Goal: Task Accomplishment & Management: Manage account settings

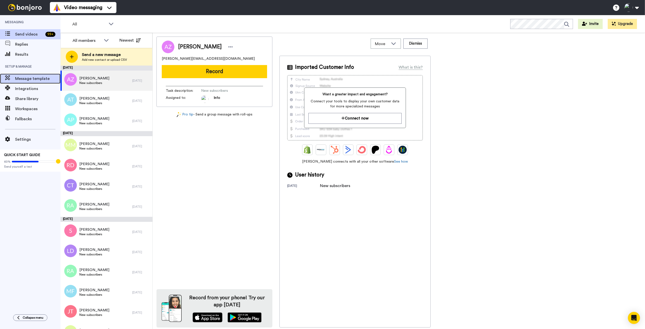
click at [19, 80] on span "Message template" at bounding box center [37, 79] width 45 height 6
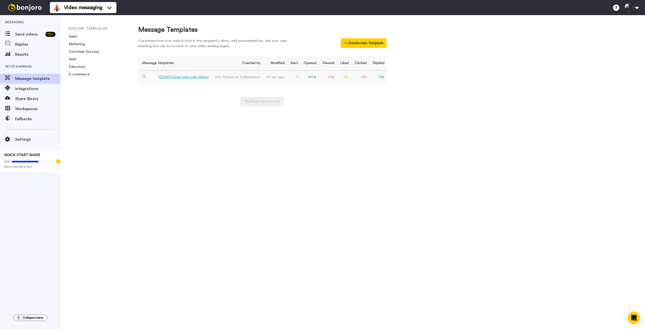
click at [180, 77] on div "[DEMO] Send your own videos" at bounding box center [183, 77] width 50 height 5
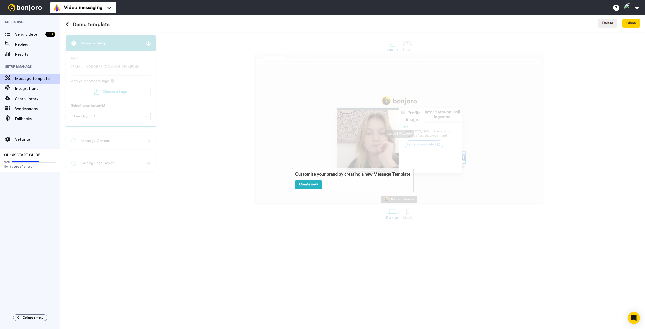
click at [406, 68] on div "Customise your brand by creating a new Message Template Create new" at bounding box center [352, 179] width 584 height 297
click at [502, 154] on div "Customise your brand by creating a new Message Template Create new" at bounding box center [352, 179] width 584 height 297
click at [632, 23] on button "Close" at bounding box center [631, 23] width 18 height 9
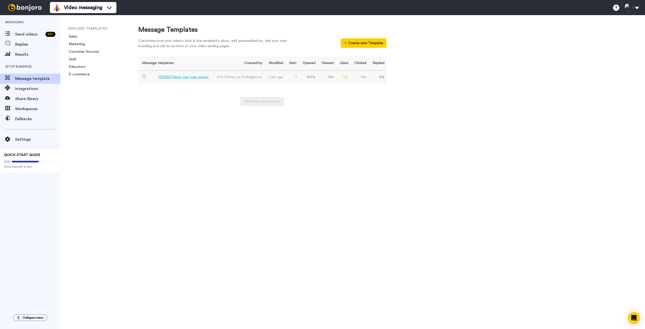
click at [192, 77] on div "[DEMO] Send your own videos" at bounding box center [183, 77] width 50 height 5
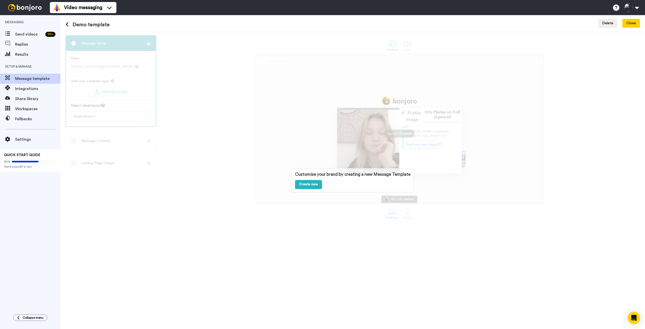
click at [270, 153] on div "Customise your brand by creating a new Message Template Create new" at bounding box center [352, 179] width 584 height 297
click at [148, 43] on div "Customise your brand by creating a new Message Template Create new" at bounding box center [352, 179] width 584 height 297
drag, startPoint x: 97, startPoint y: 77, endPoint x: 96, endPoint y: 85, distance: 7.4
click at [96, 84] on div "Customise your brand by creating a new Message Template Create new" at bounding box center [352, 179] width 584 height 297
drag, startPoint x: 92, startPoint y: 110, endPoint x: 93, endPoint y: 35, distance: 75.3
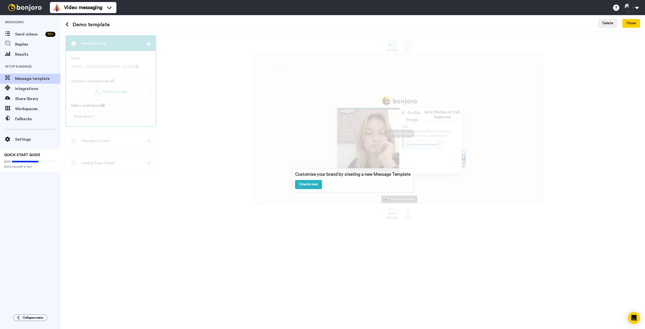
click at [91, 110] on div "Customise your brand by creating a new Message Template Create new" at bounding box center [352, 179] width 584 height 297
click at [67, 25] on icon at bounding box center [66, 24] width 3 height 5
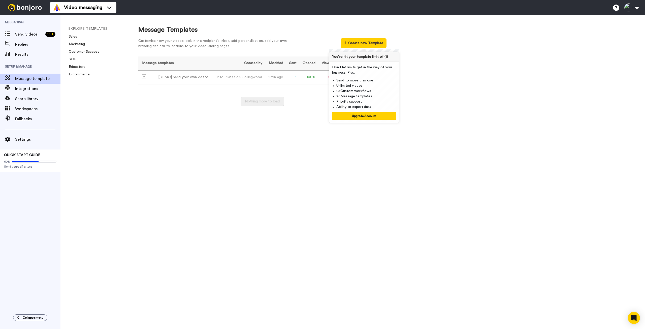
click at [199, 118] on div "Message Templates Customise how your videos look in the recipient's inbox, add …" at bounding box center [386, 172] width 517 height 314
click at [336, 147] on div "Message Templates Customise how your videos look in the recipient's inbox, add …" at bounding box center [386, 172] width 517 height 314
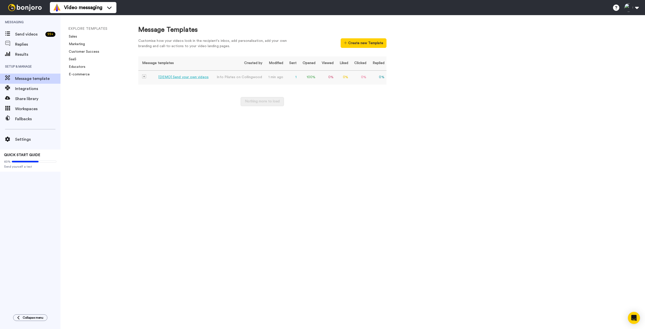
click at [241, 77] on span "Pilates on Collingwood" at bounding box center [243, 77] width 38 height 4
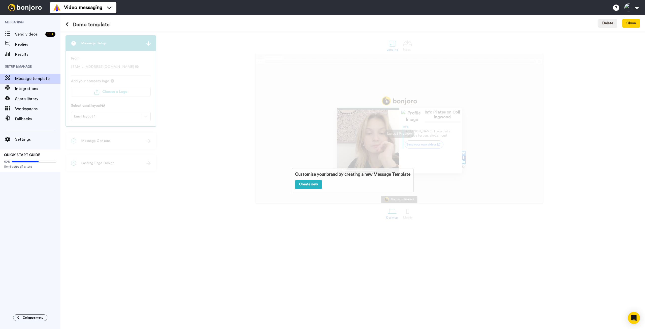
click at [185, 53] on div "Customise your brand by creating a new Message Template Create new" at bounding box center [352, 179] width 584 height 297
click at [445, 180] on div "Customise your brand by creating a new Message Template Create new" at bounding box center [352, 179] width 584 height 297
click at [606, 24] on button "Delete" at bounding box center [607, 23] width 19 height 9
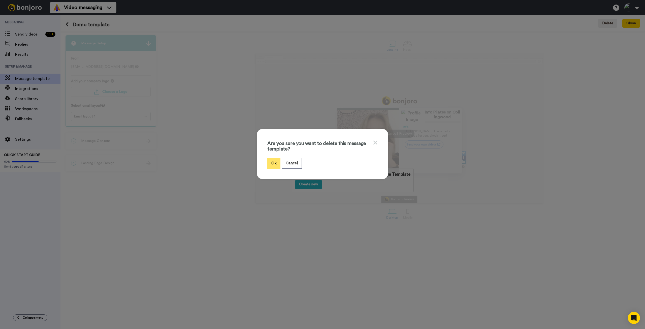
click at [273, 165] on button "Ok" at bounding box center [273, 163] width 13 height 11
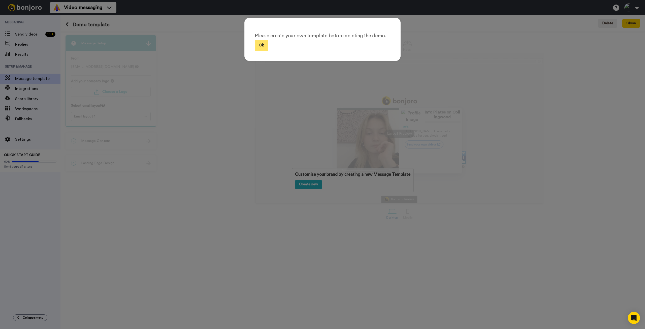
click at [256, 47] on button "Ok" at bounding box center [261, 45] width 13 height 11
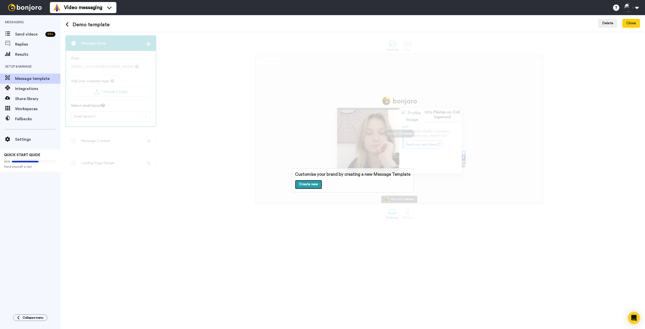
click at [309, 185] on link "Create new" at bounding box center [308, 184] width 27 height 9
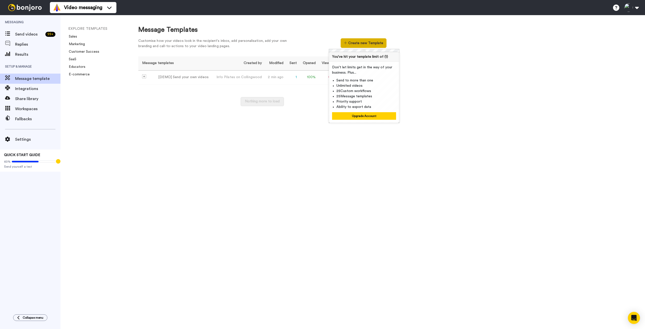
click at [368, 42] on button "Create new Template" at bounding box center [363, 43] width 46 height 10
click at [450, 46] on div "Message Templates Customise how your videos look in the recipient's inbox, add …" at bounding box center [386, 172] width 517 height 314
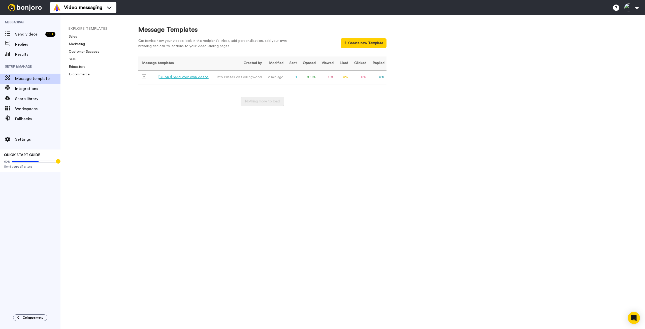
drag, startPoint x: 365, startPoint y: 77, endPoint x: 306, endPoint y: 121, distance: 73.8
click at [306, 121] on div "Message Templates Customise how your videos look in the recipient's inbox, add …" at bounding box center [386, 172] width 517 height 314
click at [21, 139] on span "Settings" at bounding box center [37, 139] width 45 height 6
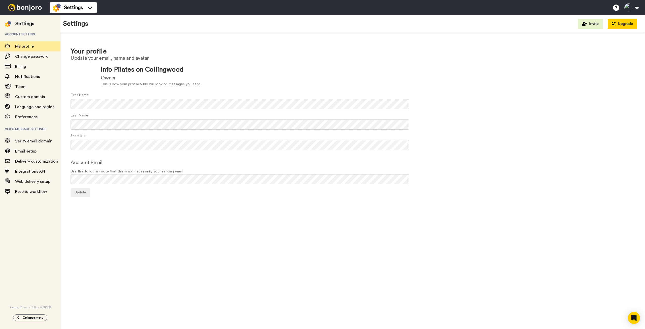
click at [621, 24] on button "Upgrade" at bounding box center [621, 24] width 29 height 10
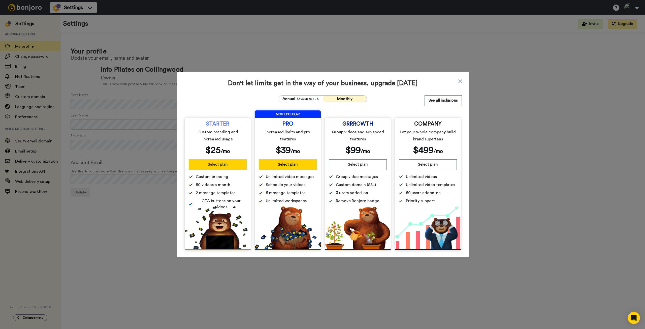
click at [212, 163] on button "Select plan" at bounding box center [218, 164] width 58 height 11
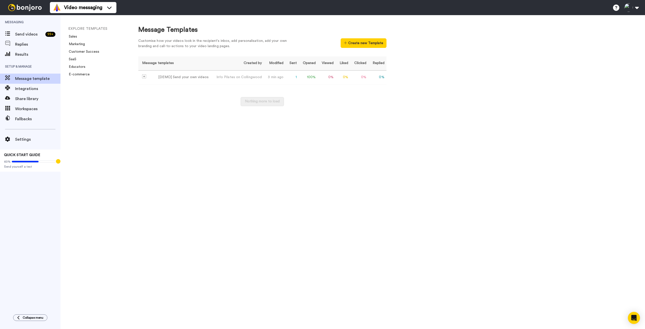
click at [470, 60] on div "Message Templates Customise how your videos look in the recipient's inbox, add …" at bounding box center [386, 172] width 517 height 314
click at [22, 138] on span "Settings" at bounding box center [37, 139] width 45 height 6
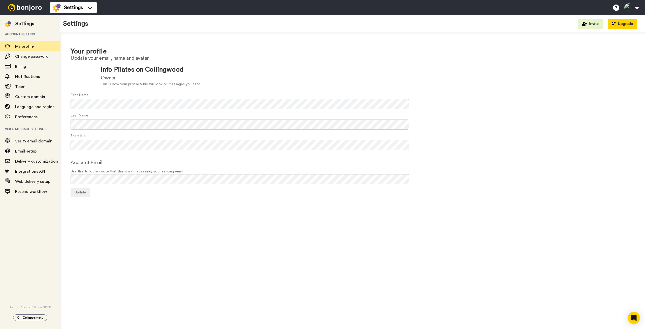
click at [613, 26] on button "Upgrade" at bounding box center [621, 24] width 29 height 10
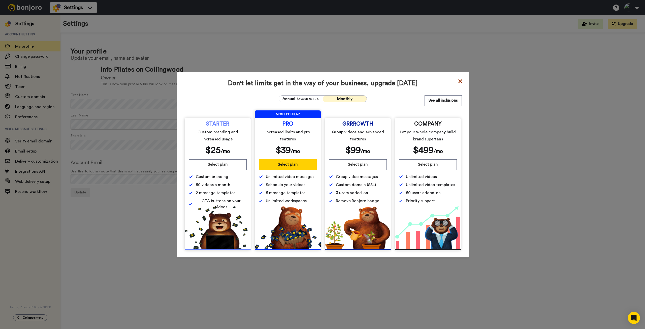
click at [458, 80] on icon at bounding box center [460, 81] width 4 height 4
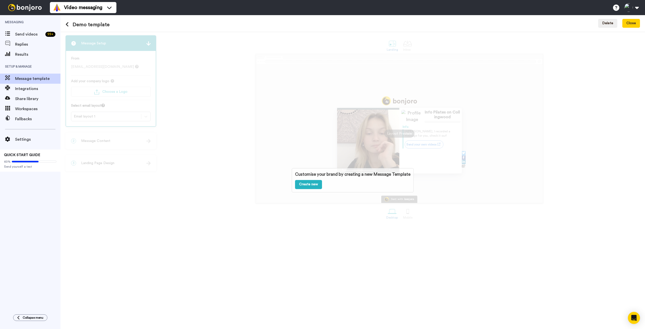
click at [26, 9] on img at bounding box center [25, 7] width 38 height 7
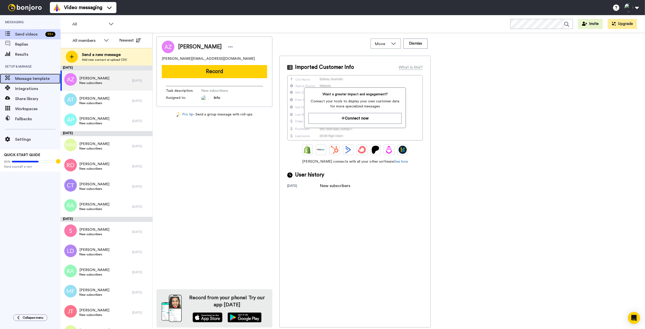
click at [31, 79] on span "Message template" at bounding box center [37, 79] width 45 height 6
